Goal: Information Seeking & Learning: Check status

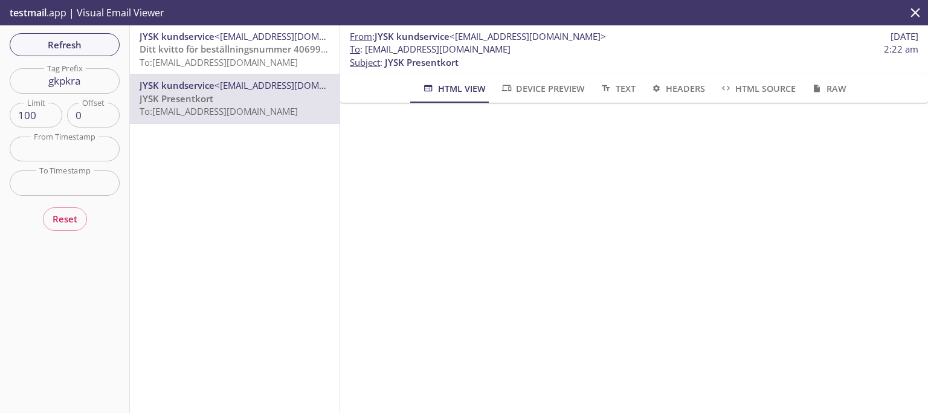
scroll to position [225, 0]
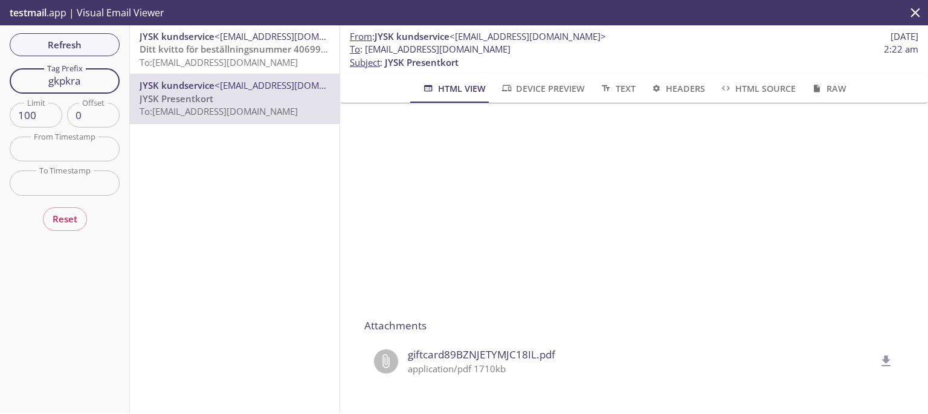
drag, startPoint x: 59, startPoint y: 78, endPoint x: 0, endPoint y: 76, distance: 59.3
click at [0, 76] on div "Refresh Filters Tag Prefix gkpkra Tag Prefix Limit 100 Limit Offset 0 Offset Fr…" at bounding box center [65, 218] width 130 height 387
click at [62, 47] on span "Refresh" at bounding box center [64, 45] width 91 height 16
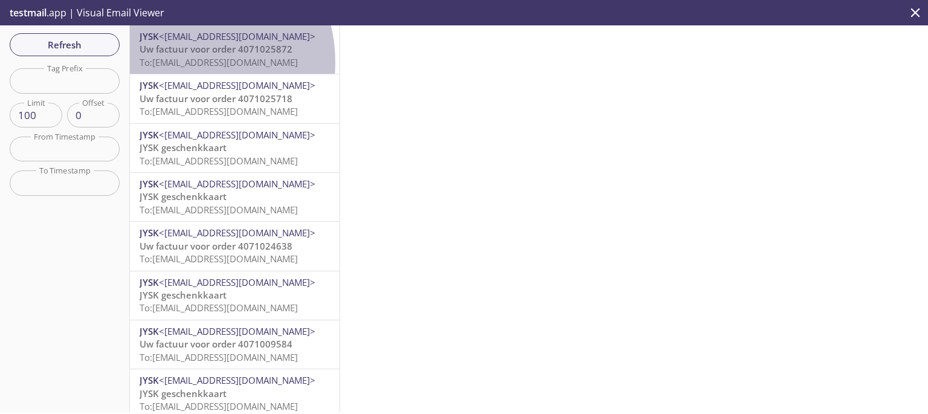
click at [178, 62] on span "To: [EMAIL_ADDRESS][DOMAIN_NAME]" at bounding box center [219, 62] width 158 height 12
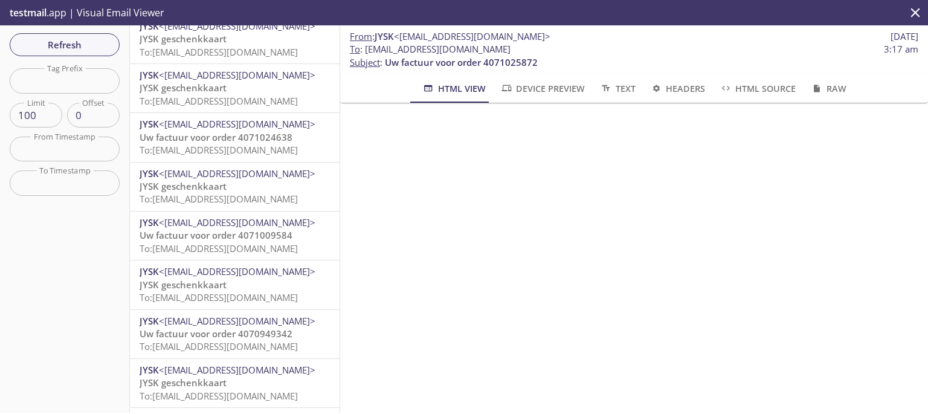
scroll to position [142, 0]
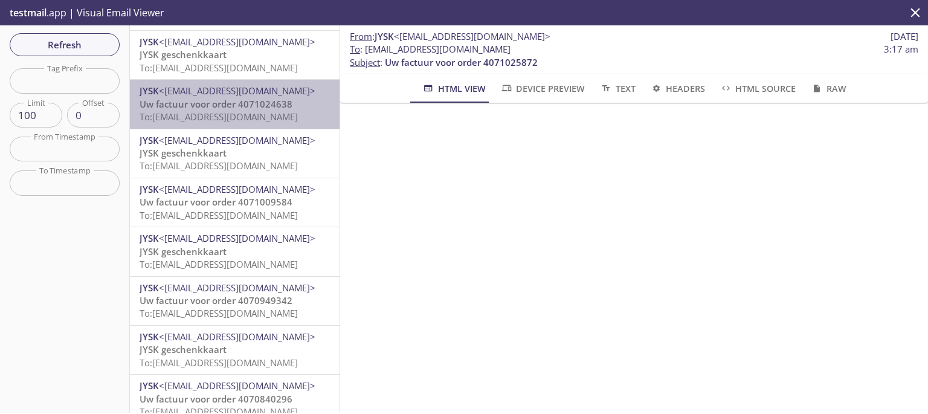
click at [297, 90] on span "JYSK <[EMAIL_ADDRESS][DOMAIN_NAME]>" at bounding box center [235, 91] width 190 height 13
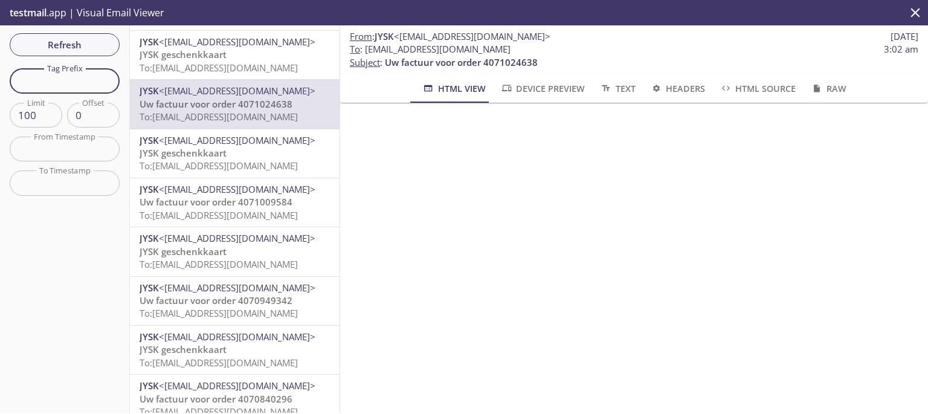
click at [70, 79] on input "text" at bounding box center [65, 80] width 110 height 25
paste input "nkiht7"
click at [85, 42] on span "Refresh" at bounding box center [64, 45] width 91 height 16
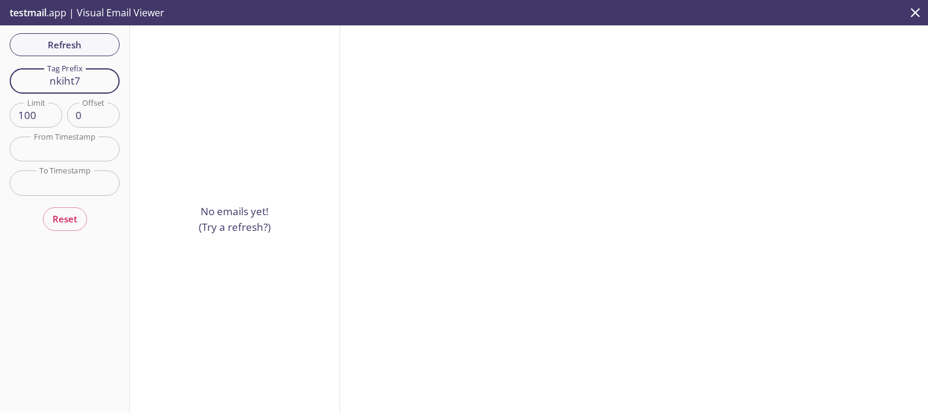
drag, startPoint x: 93, startPoint y: 78, endPoint x: 18, endPoint y: 75, distance: 75.0
click at [18, 75] on input "nkiht7" at bounding box center [65, 80] width 110 height 25
paste input "h7ncvl"
type input "h7ncvl"
click at [70, 41] on span "Refresh" at bounding box center [64, 45] width 91 height 16
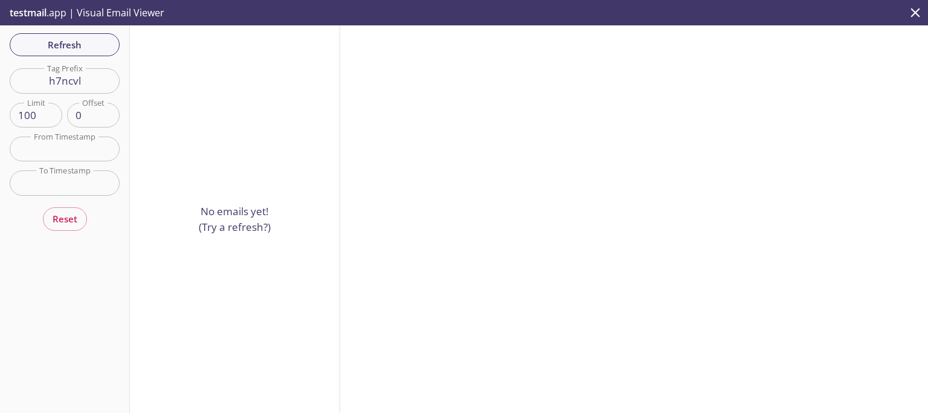
click at [421, 221] on div at bounding box center [634, 218] width 588 height 387
drag, startPoint x: 100, startPoint y: 80, endPoint x: 0, endPoint y: 71, distance: 100.2
click at [0, 71] on div "Refresh Filters Tag Prefix h7ncvl Tag Prefix Limit 100 Limit Offset 0 Offset Fr…" at bounding box center [65, 218] width 130 height 387
click at [47, 44] on span "Refresh" at bounding box center [64, 45] width 91 height 16
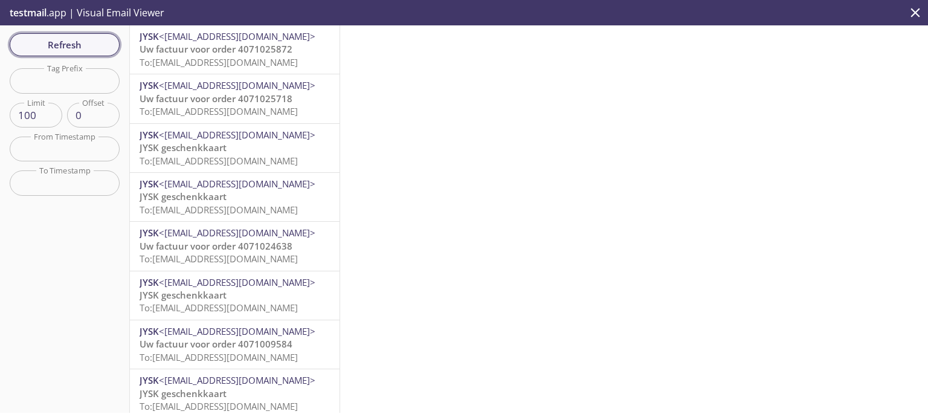
click at [69, 44] on span "Refresh" at bounding box center [64, 45] width 91 height 16
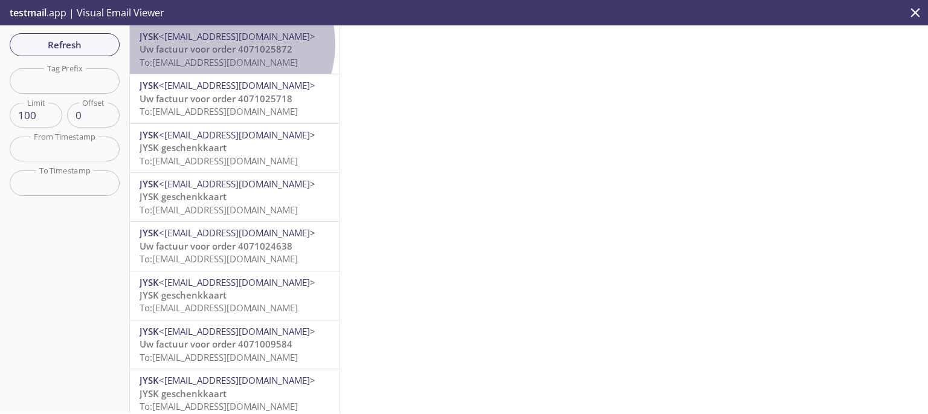
click at [225, 44] on span "Uw factuur voor order 4071025872" at bounding box center [216, 49] width 153 height 12
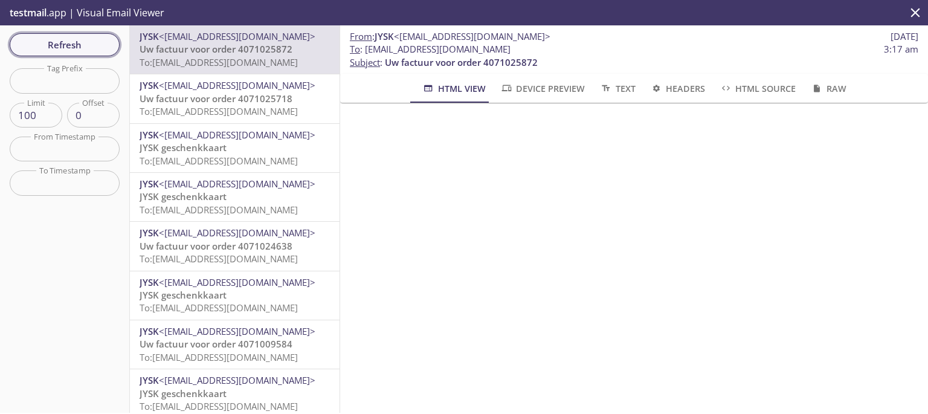
click at [71, 48] on span "Refresh" at bounding box center [64, 45] width 91 height 16
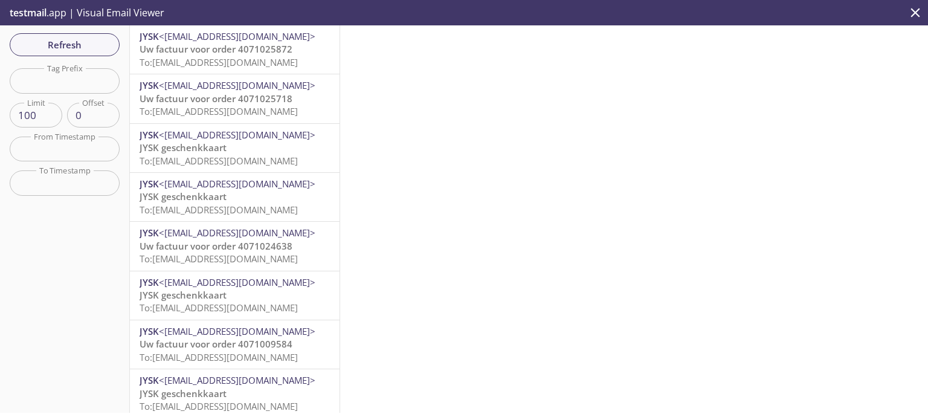
click at [194, 50] on span "Uw factuur voor order 4071025872" at bounding box center [216, 49] width 153 height 12
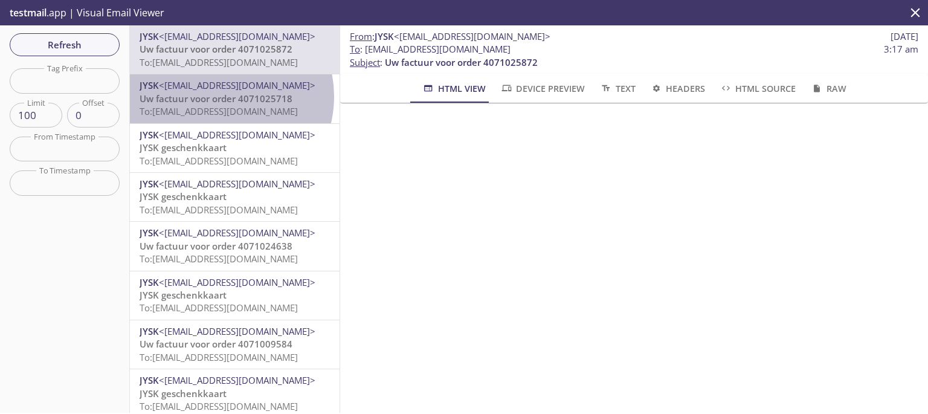
click at [219, 96] on span "Uw factuur voor order 4071025718" at bounding box center [216, 98] width 153 height 12
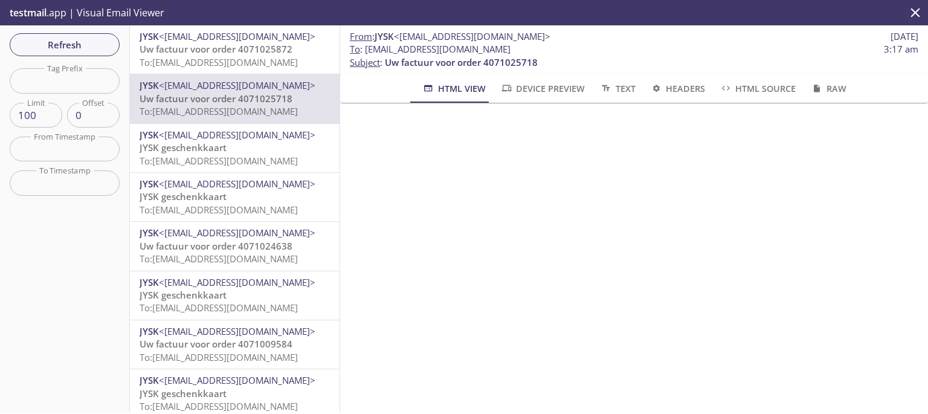
click at [235, 56] on span "To: [EMAIL_ADDRESS][DOMAIN_NAME]" at bounding box center [219, 62] width 158 height 12
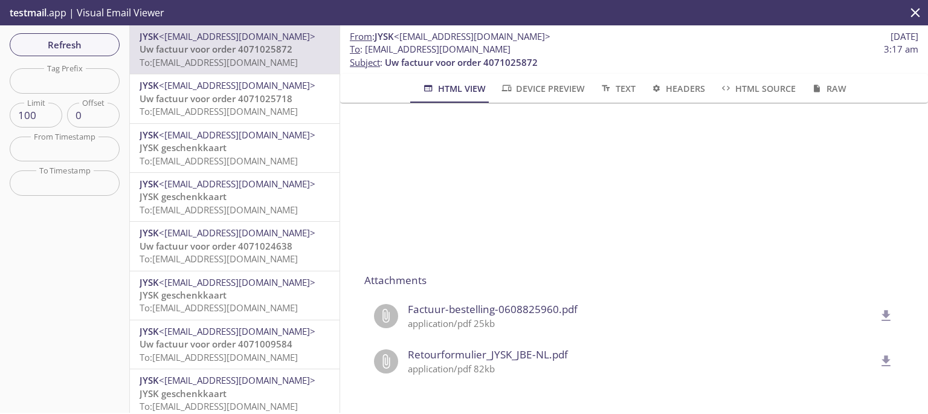
scroll to position [497, 0]
click at [199, 98] on span "Uw factuur voor order 4071025718" at bounding box center [216, 98] width 153 height 12
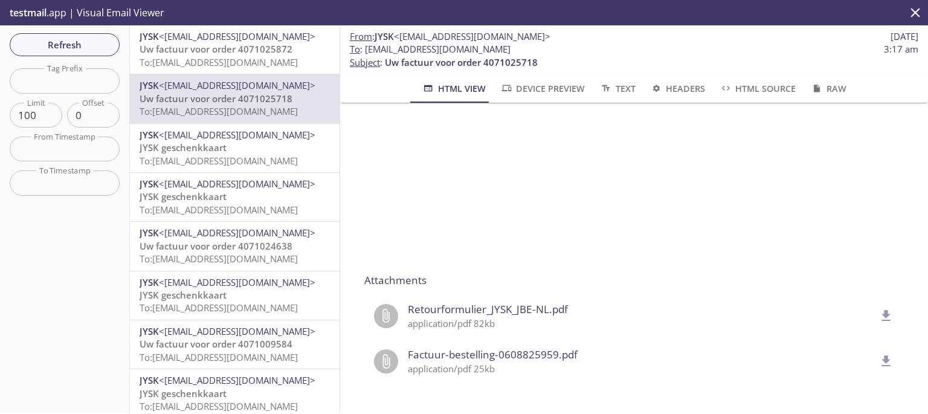
click at [70, 50] on span "Refresh" at bounding box center [64, 45] width 91 height 16
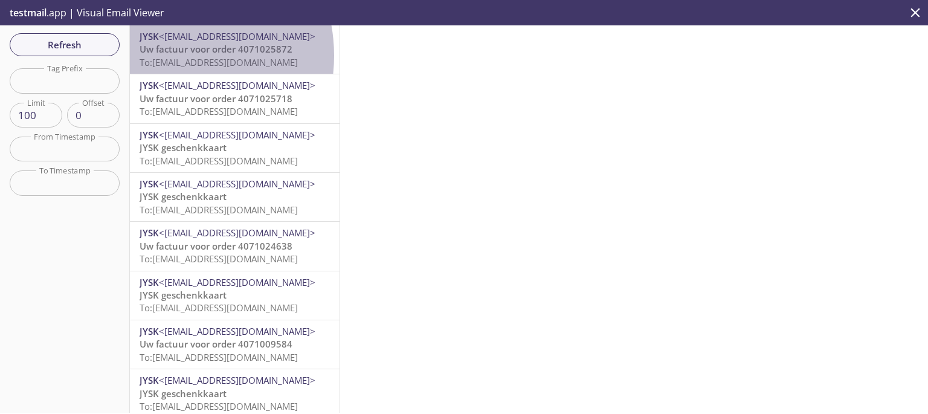
click at [164, 56] on p "Uw factuur voor order 4071025872 To: [EMAIL_ADDRESS][DOMAIN_NAME]" at bounding box center [235, 56] width 190 height 26
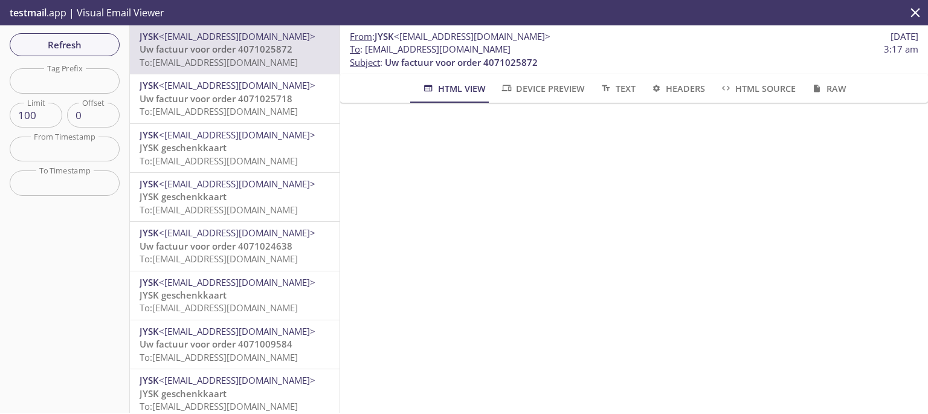
click at [269, 52] on span "Uw factuur voor order 4071025872" at bounding box center [216, 49] width 153 height 12
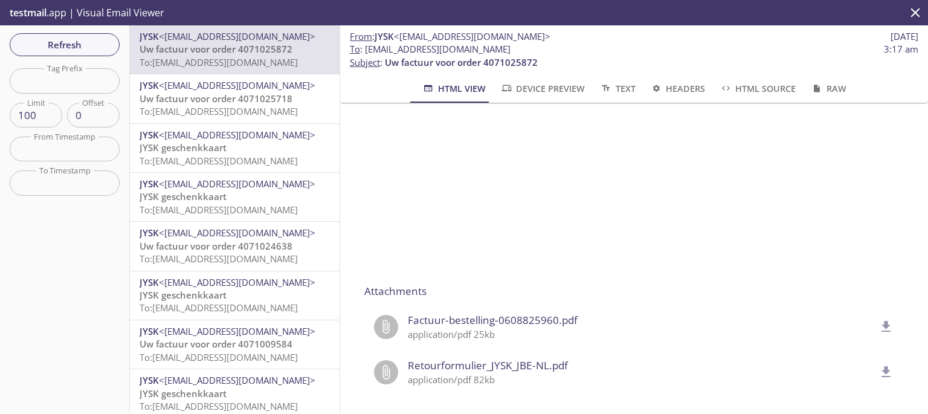
scroll to position [479, 0]
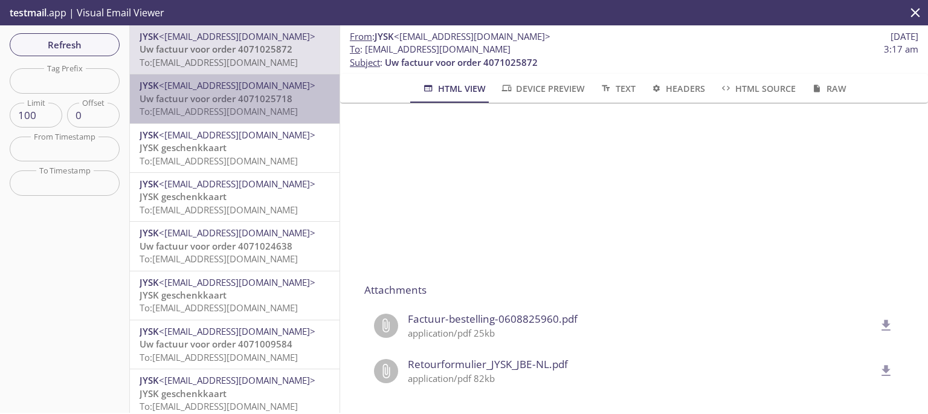
click at [287, 107] on span "To: [EMAIL_ADDRESS][DOMAIN_NAME]" at bounding box center [219, 111] width 158 height 12
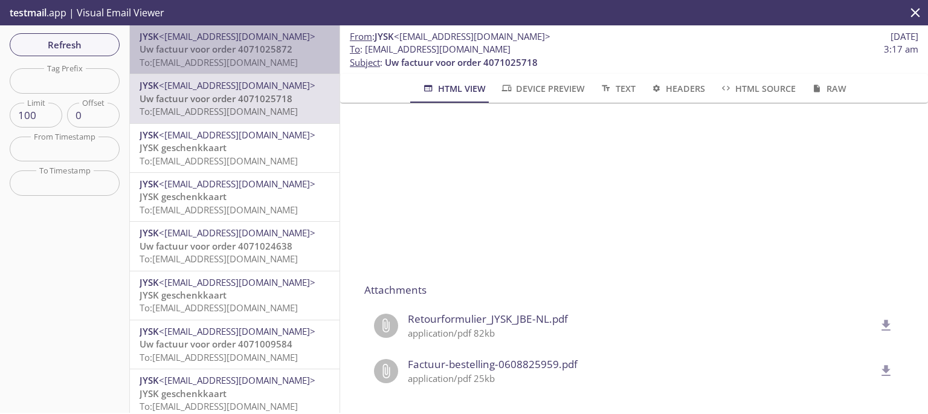
click at [307, 62] on p "Uw factuur voor order 4071025872 To: [EMAIL_ADDRESS][DOMAIN_NAME]" at bounding box center [235, 56] width 190 height 26
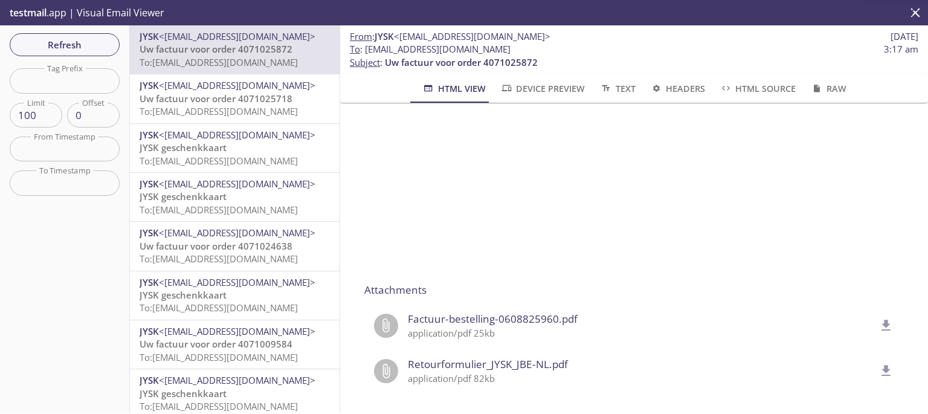
click at [284, 143] on p "JYSK geschenkkaart To: [EMAIL_ADDRESS][DOMAIN_NAME]" at bounding box center [235, 154] width 190 height 26
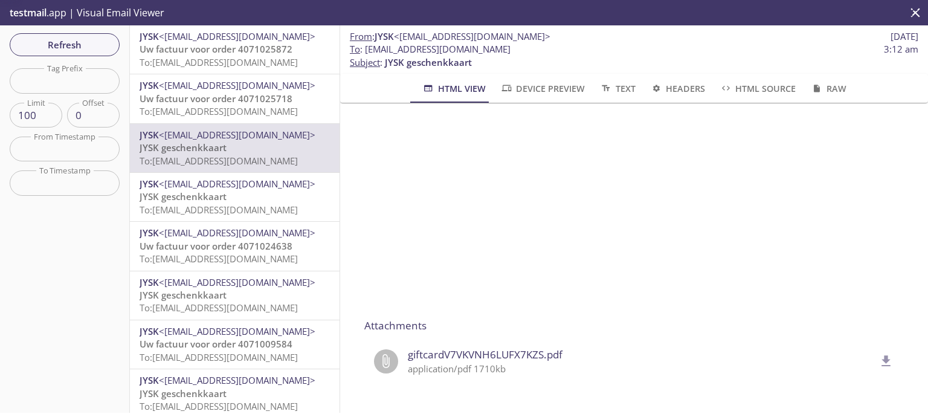
scroll to position [225, 0]
click at [883, 355] on icon "delete" at bounding box center [887, 360] width 9 height 11
